Goal: Answer question/provide support: Share knowledge or assist other users

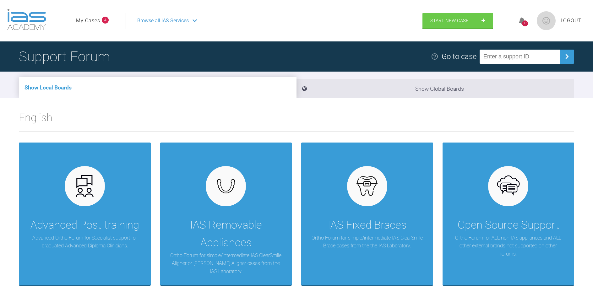
click at [87, 18] on link "My Cases" at bounding box center [88, 21] width 24 height 8
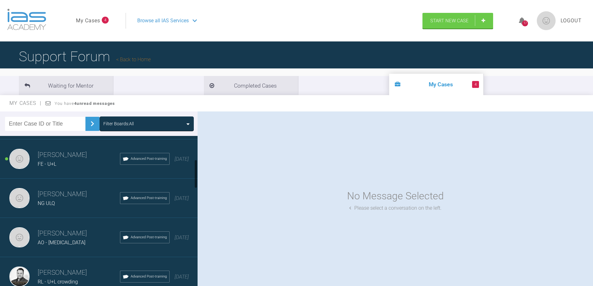
scroll to position [126, 0]
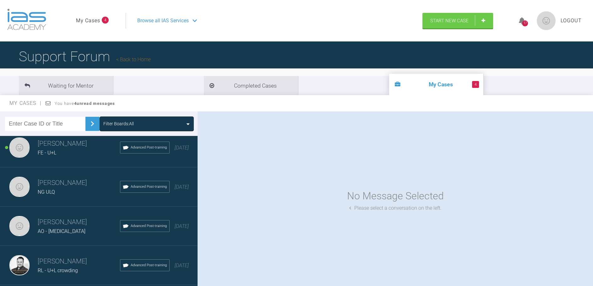
click at [45, 225] on h3 "Matt Golightly" at bounding box center [79, 222] width 82 height 11
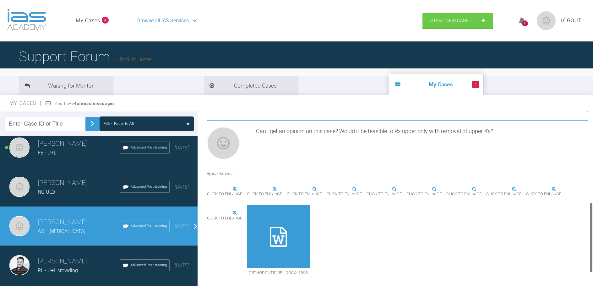
scroll to position [267, 0]
click at [66, 228] on div "AO - overjet" at bounding box center [79, 231] width 82 height 8
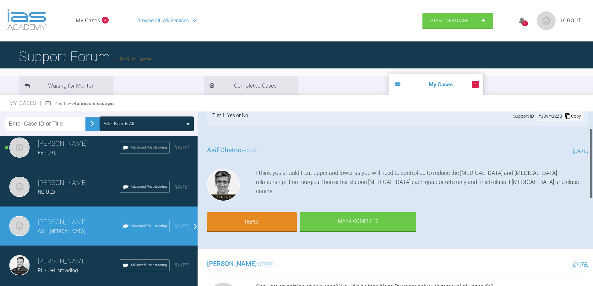
scroll to position [0, 0]
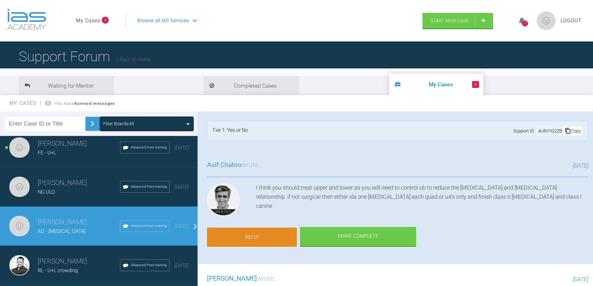
click at [255, 238] on link "Reply" at bounding box center [252, 237] width 90 height 19
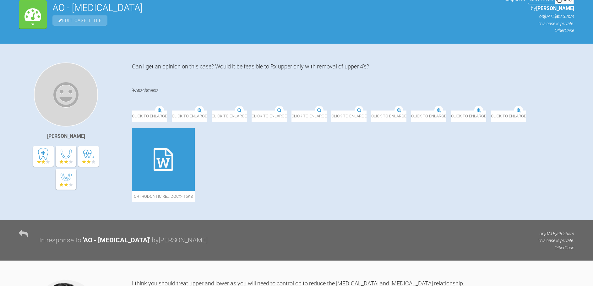
scroll to position [24, 0]
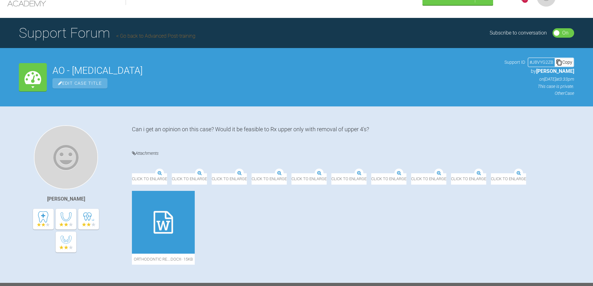
click at [32, 75] on icon at bounding box center [33, 77] width 17 height 17
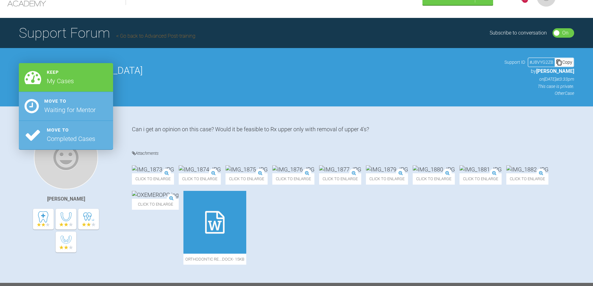
click at [178, 89] on div "AO - overjet Edit Case Title Support ID # J8VYG2ZB Copy by Matt Golightly on 13…" at bounding box center [313, 76] width 522 height 39
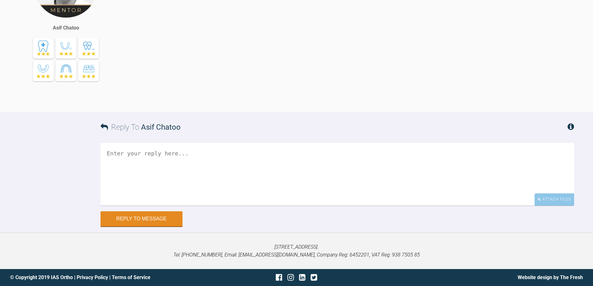
scroll to position [432, 0]
click at [548, 200] on div "Attach Files" at bounding box center [555, 200] width 40 height 12
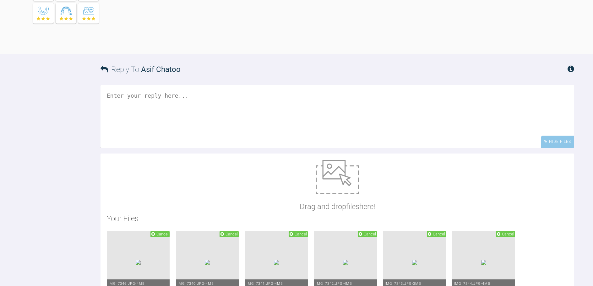
scroll to position [469, 0]
click at [117, 116] on textarea at bounding box center [338, 116] width 474 height 63
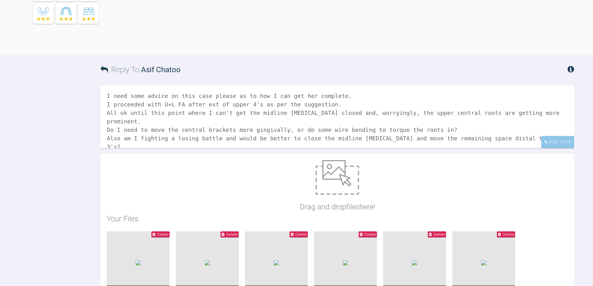
click at [244, 117] on textarea "I need some advice on this case please as to how I can get her complete. I proc…" at bounding box center [338, 116] width 474 height 63
click at [522, 148] on textarea "I need some advice on this case please as to what I've done wrong and how I can…" at bounding box center [338, 116] width 474 height 63
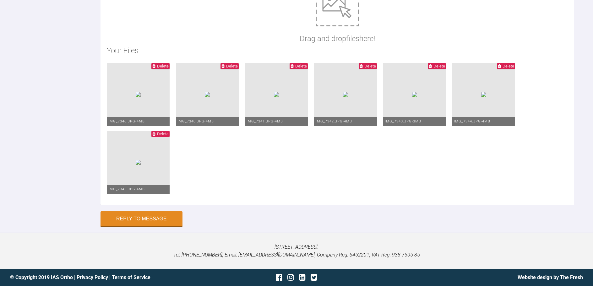
scroll to position [658, 0]
type textarea "I need some advice on this case please as to what I've done wrong and how I can…"
click at [121, 219] on button "Reply to Message" at bounding box center [142, 219] width 82 height 15
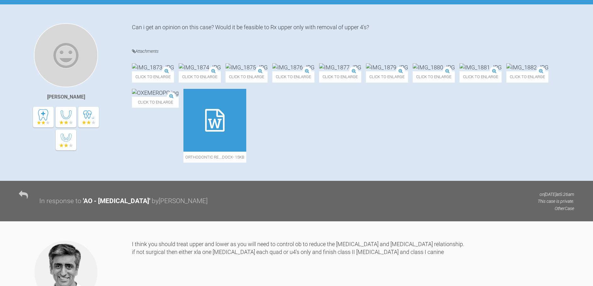
scroll to position [0, 0]
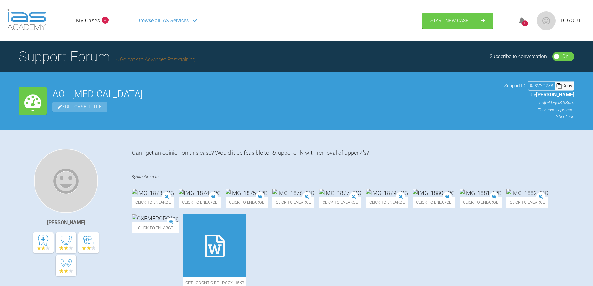
click at [569, 20] on span "Logout" at bounding box center [571, 21] width 21 height 8
